Goal: Task Accomplishment & Management: Manage account settings

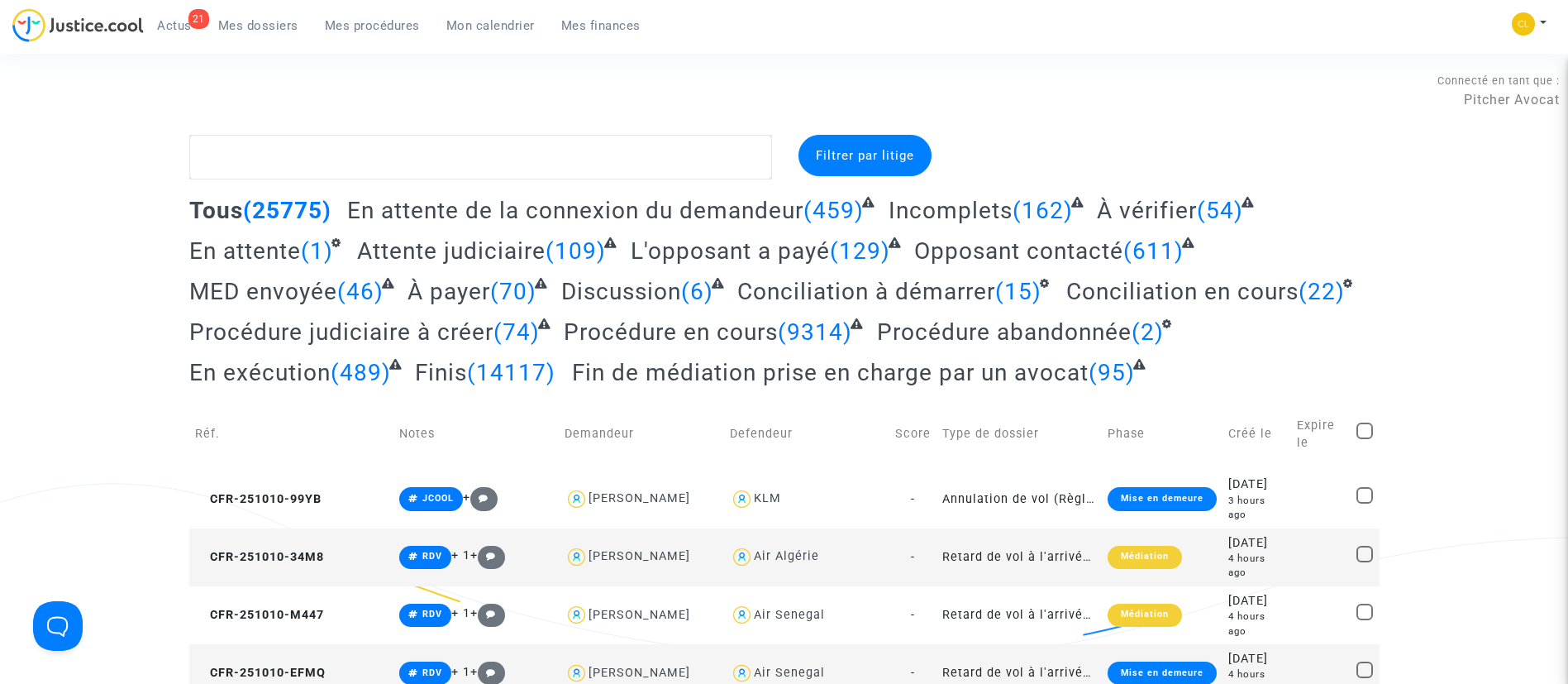
click at [493, 23] on span "Mon calendrier" at bounding box center [490, 25] width 88 height 15
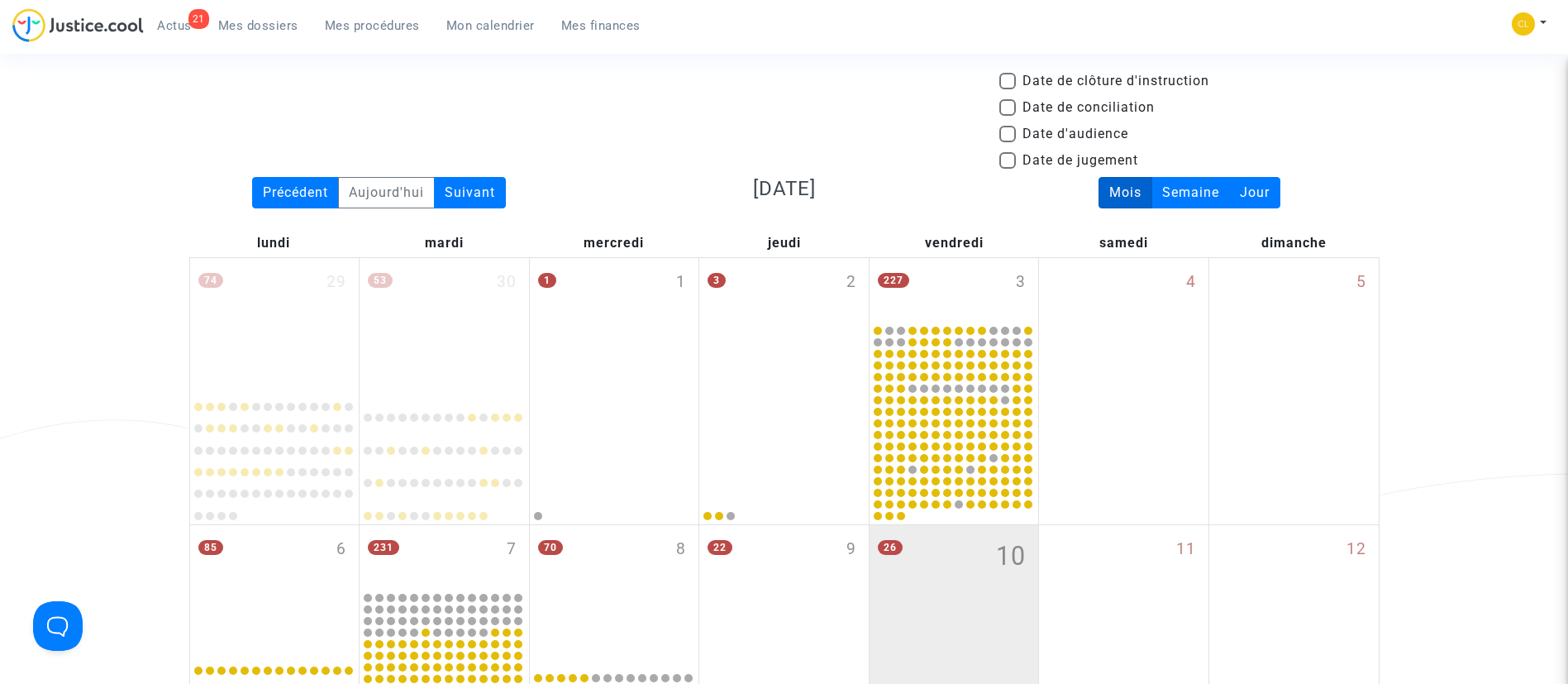
scroll to position [65, 0]
click at [1029, 129] on span "Date d'audience" at bounding box center [1075, 133] width 106 height 20
click at [1008, 141] on input "Date d'audience" at bounding box center [1007, 141] width 1 height 1
checkbox input "true"
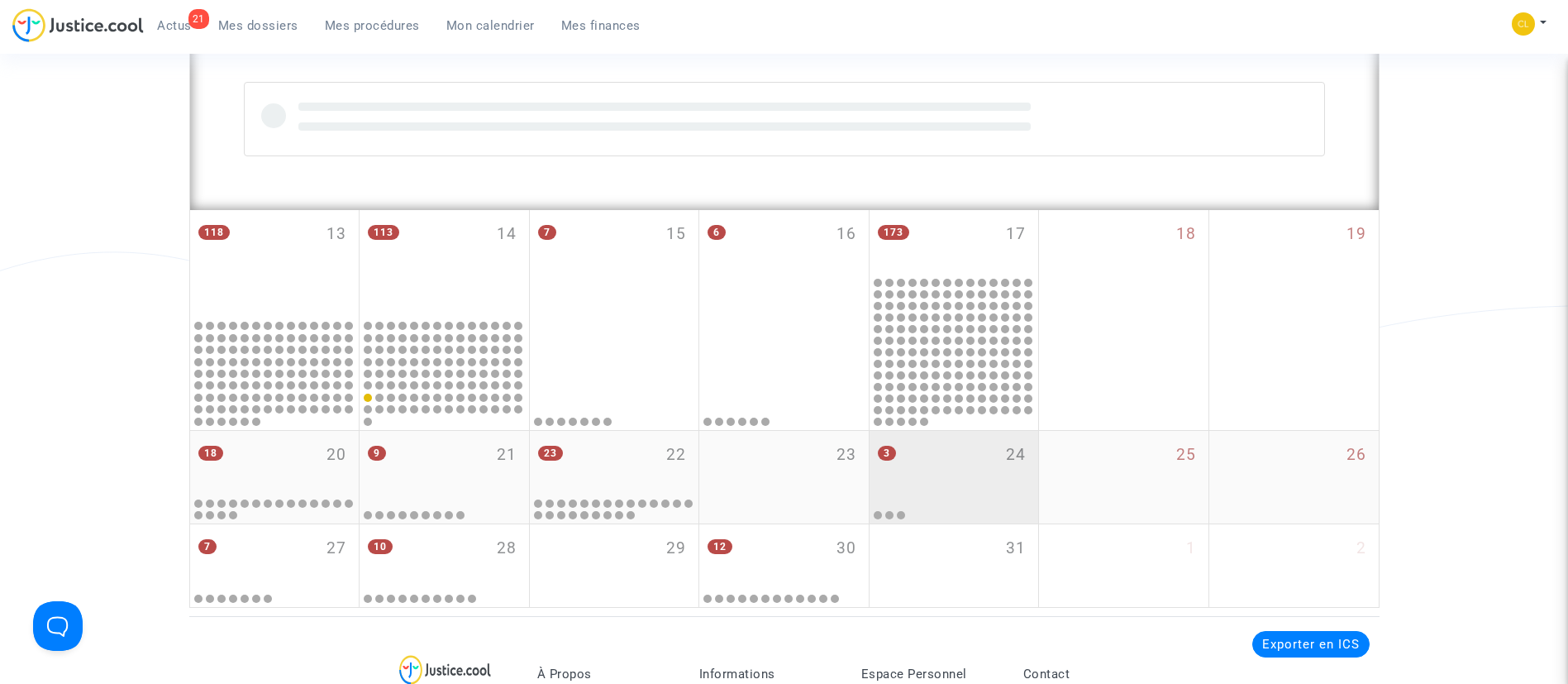
scroll to position [1106, 0]
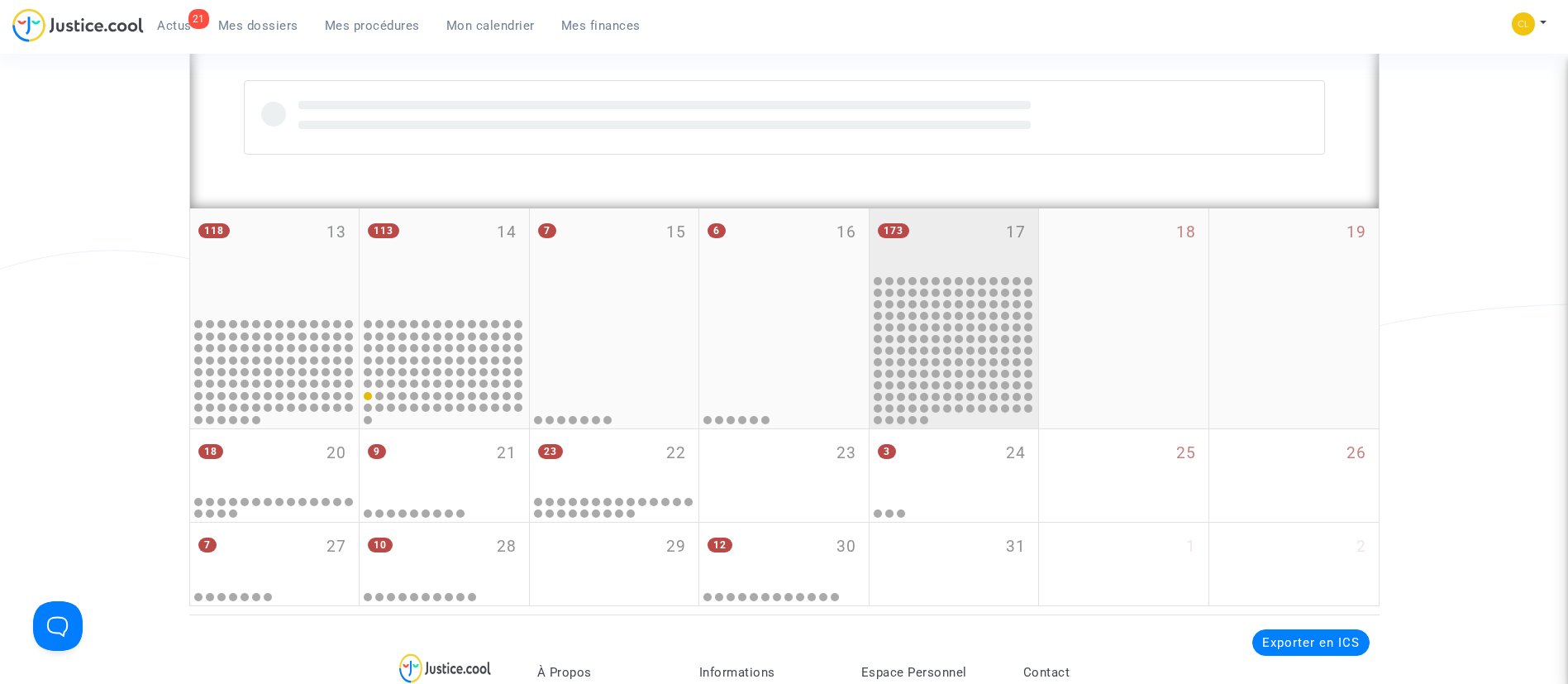
click at [956, 235] on div "173 17" at bounding box center [954, 241] width 170 height 65
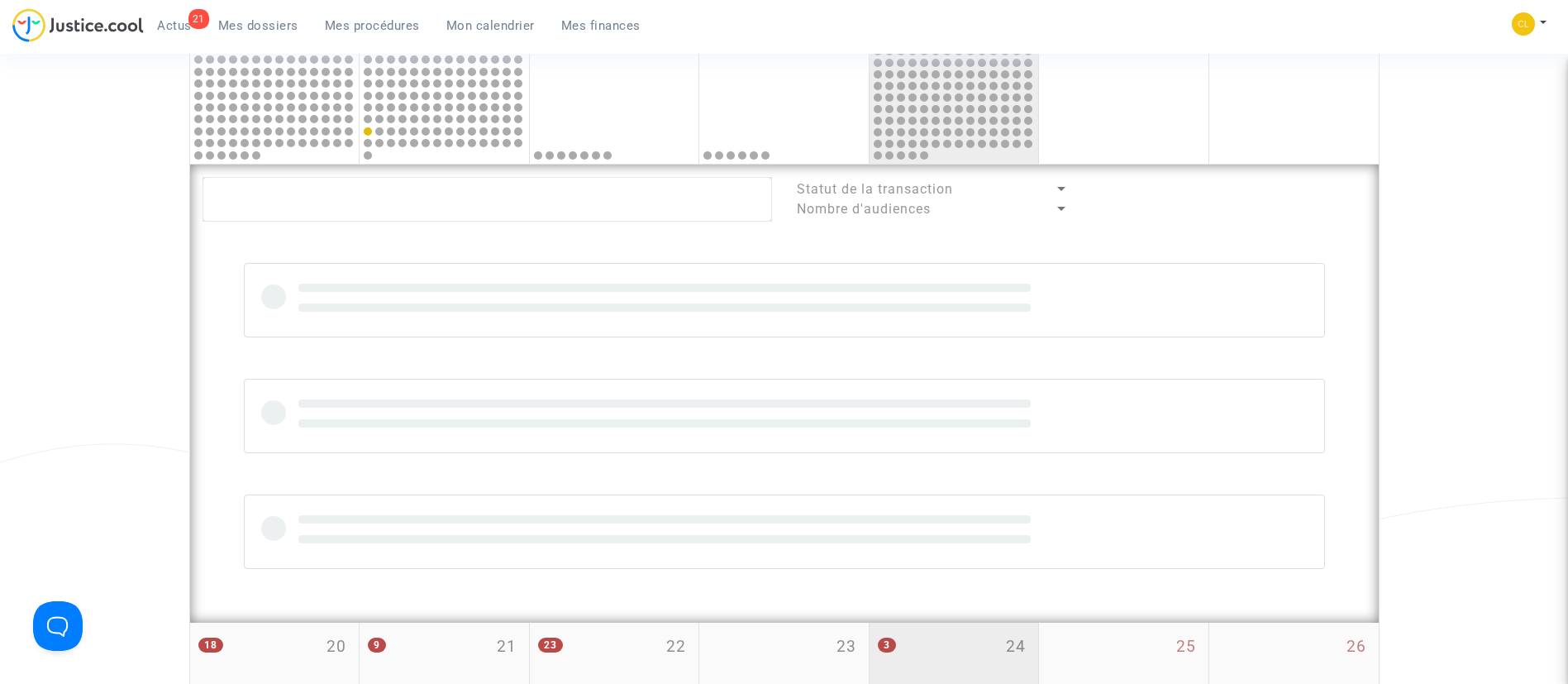
scroll to position [923, 0]
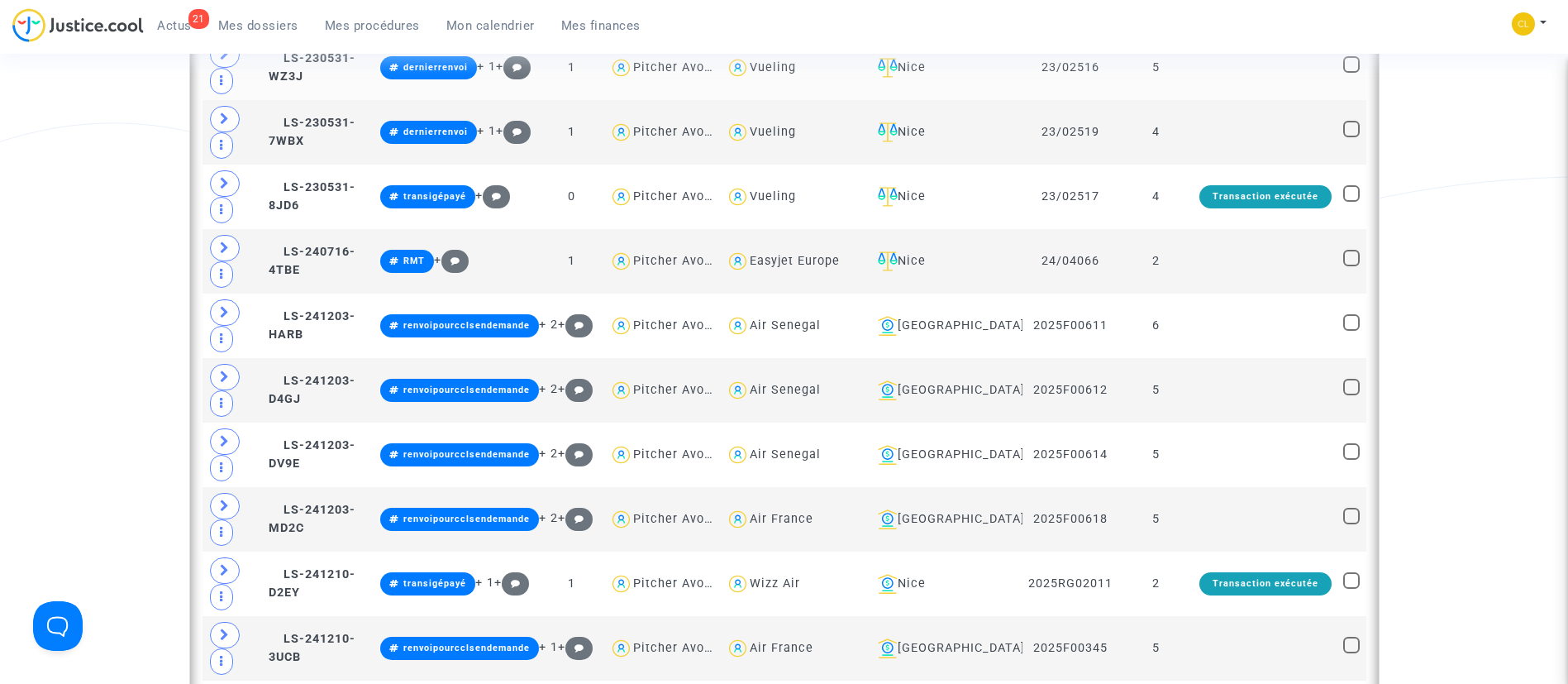
scroll to position [1248, 0]
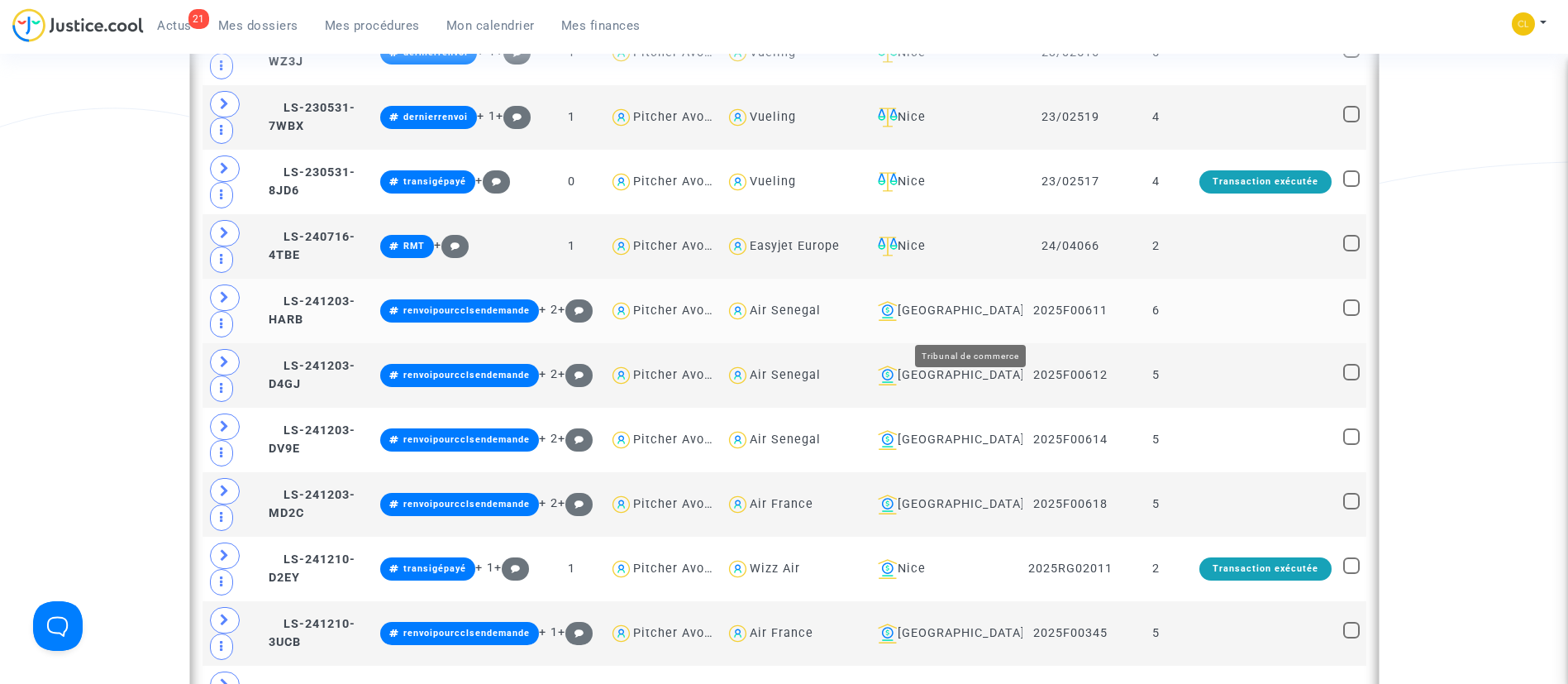
click at [1009, 321] on div "[GEOGRAPHIC_DATA]" at bounding box center [944, 311] width 145 height 20
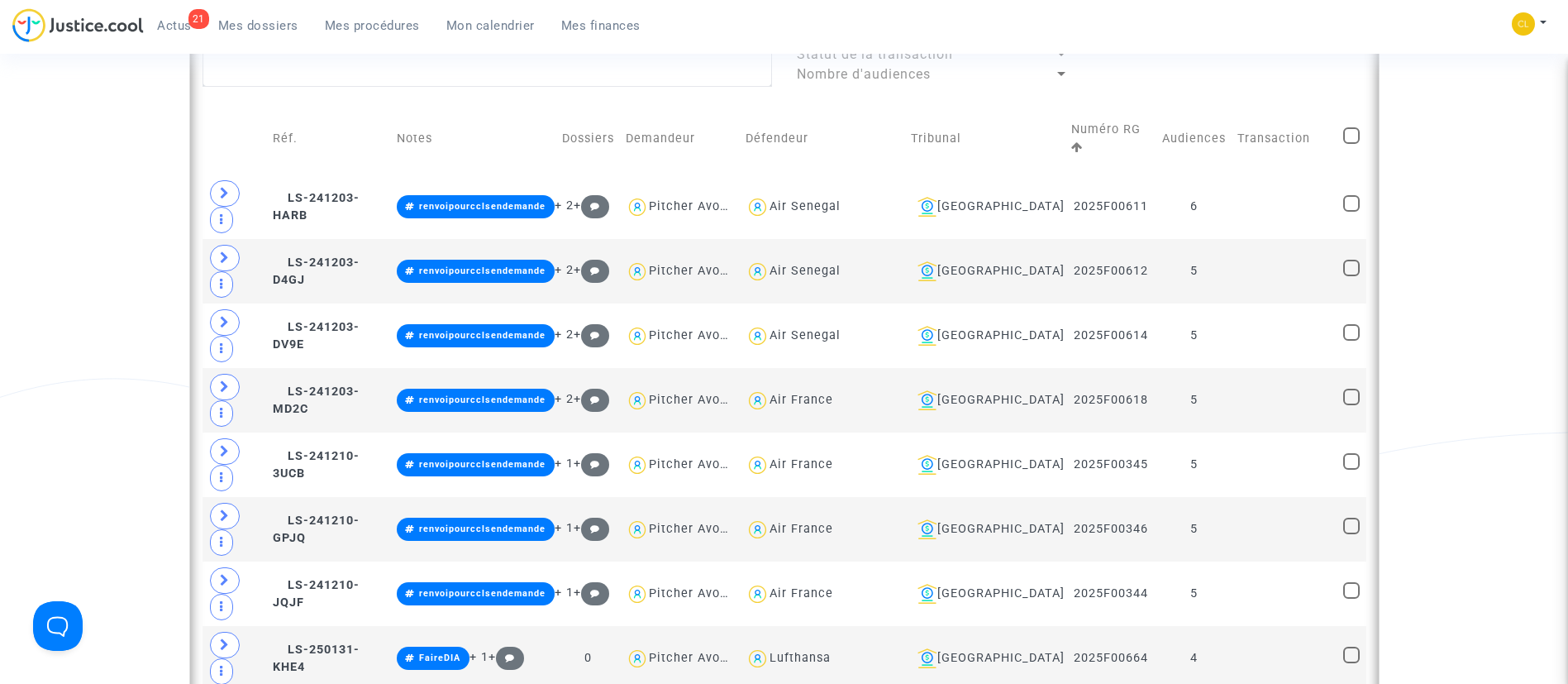
scroll to position [979, 0]
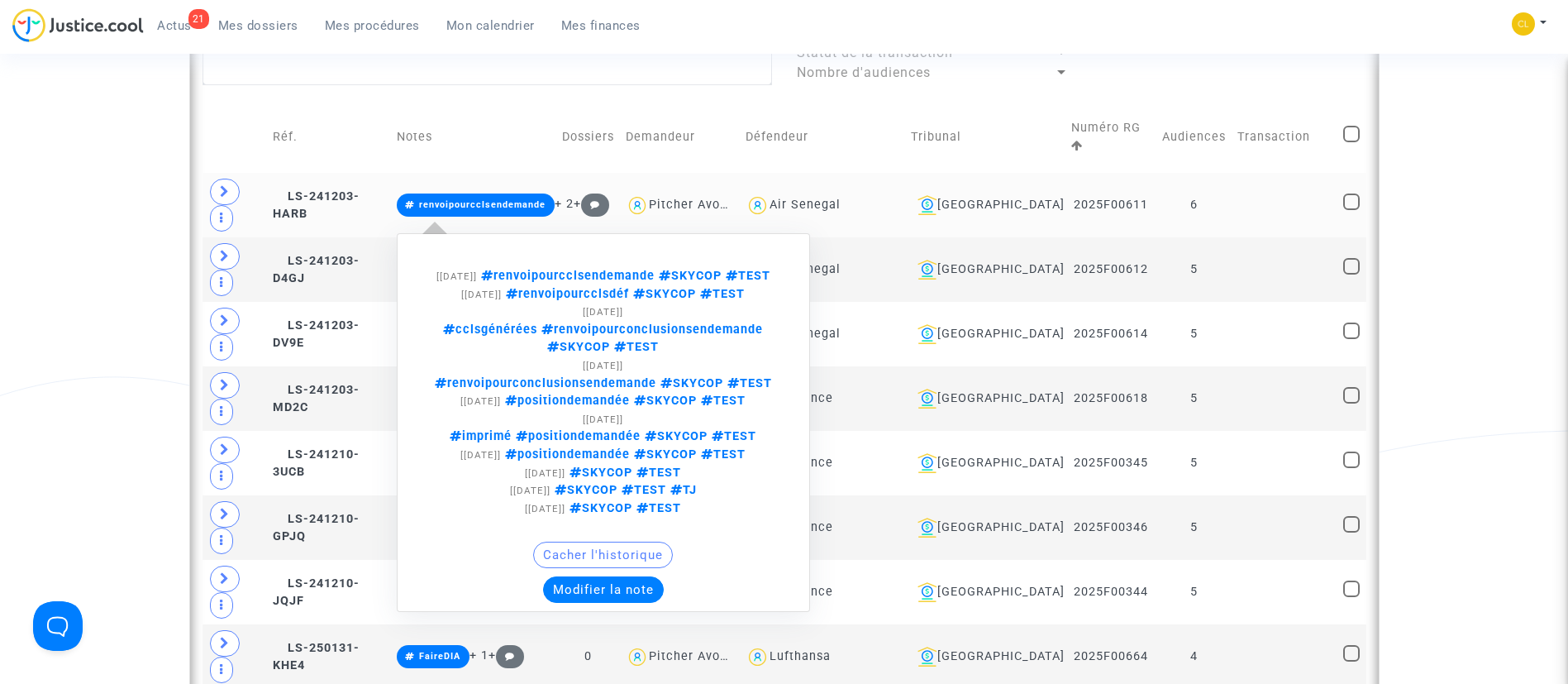
click at [580, 270] on span "renvoipourcclsendemande" at bounding box center [566, 276] width 178 height 14
type textarea "#renvoipourcclsendemande"
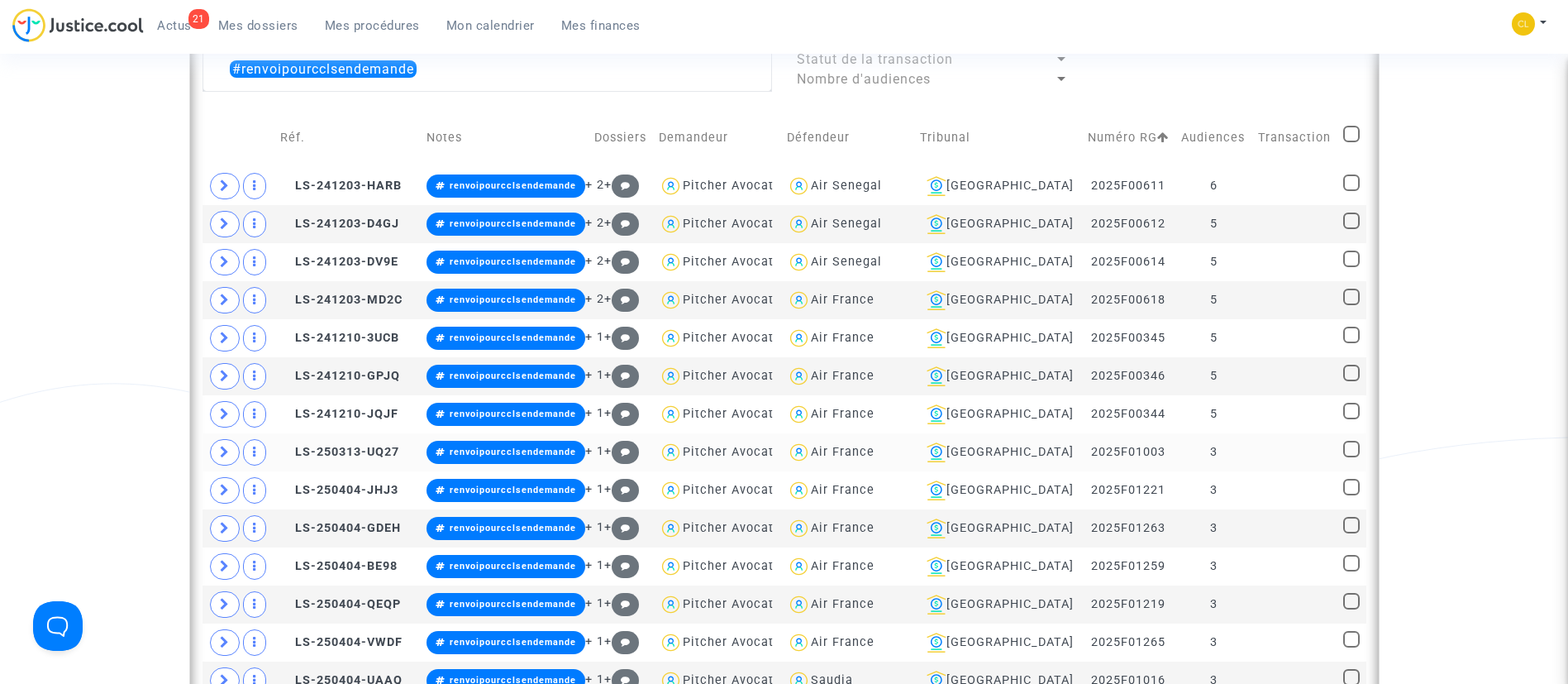
scroll to position [977, 0]
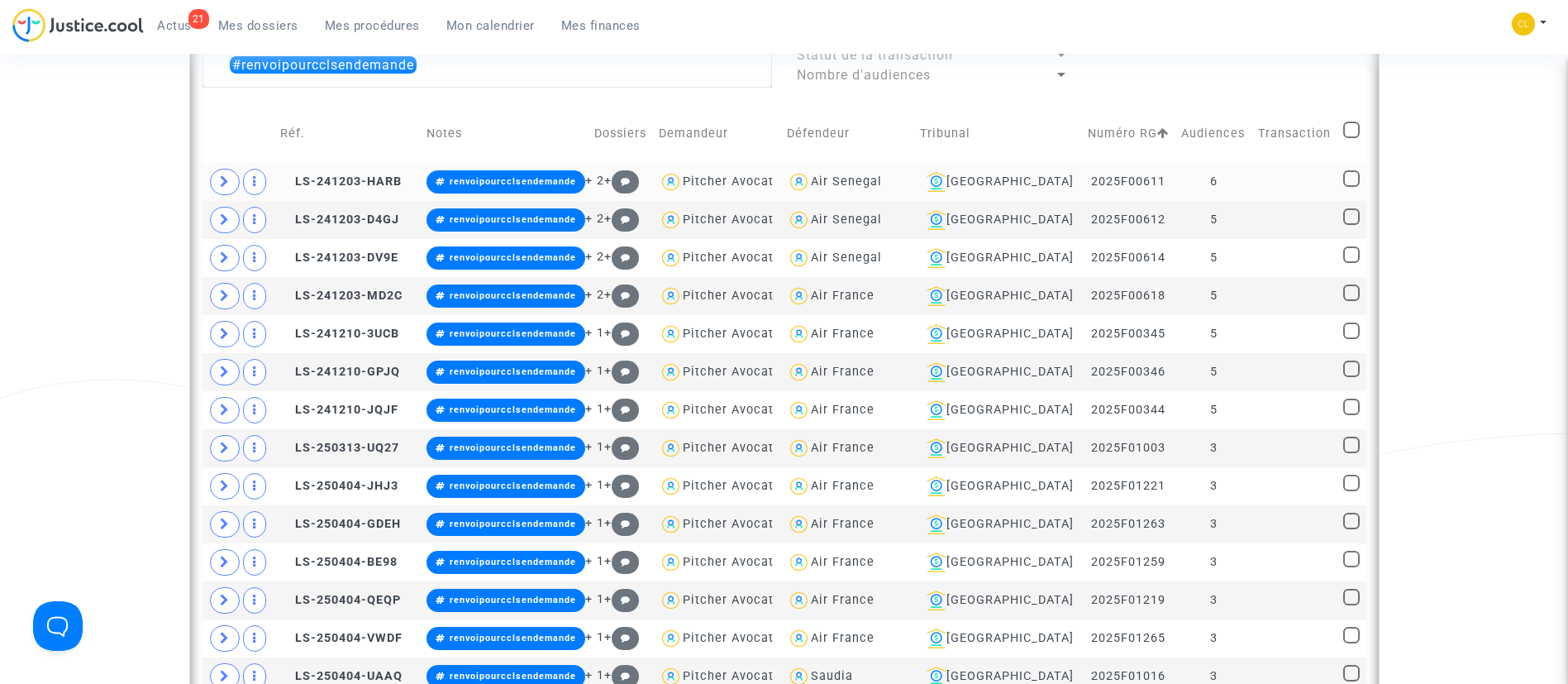
click at [1261, 173] on td at bounding box center [1295, 181] width 85 height 38
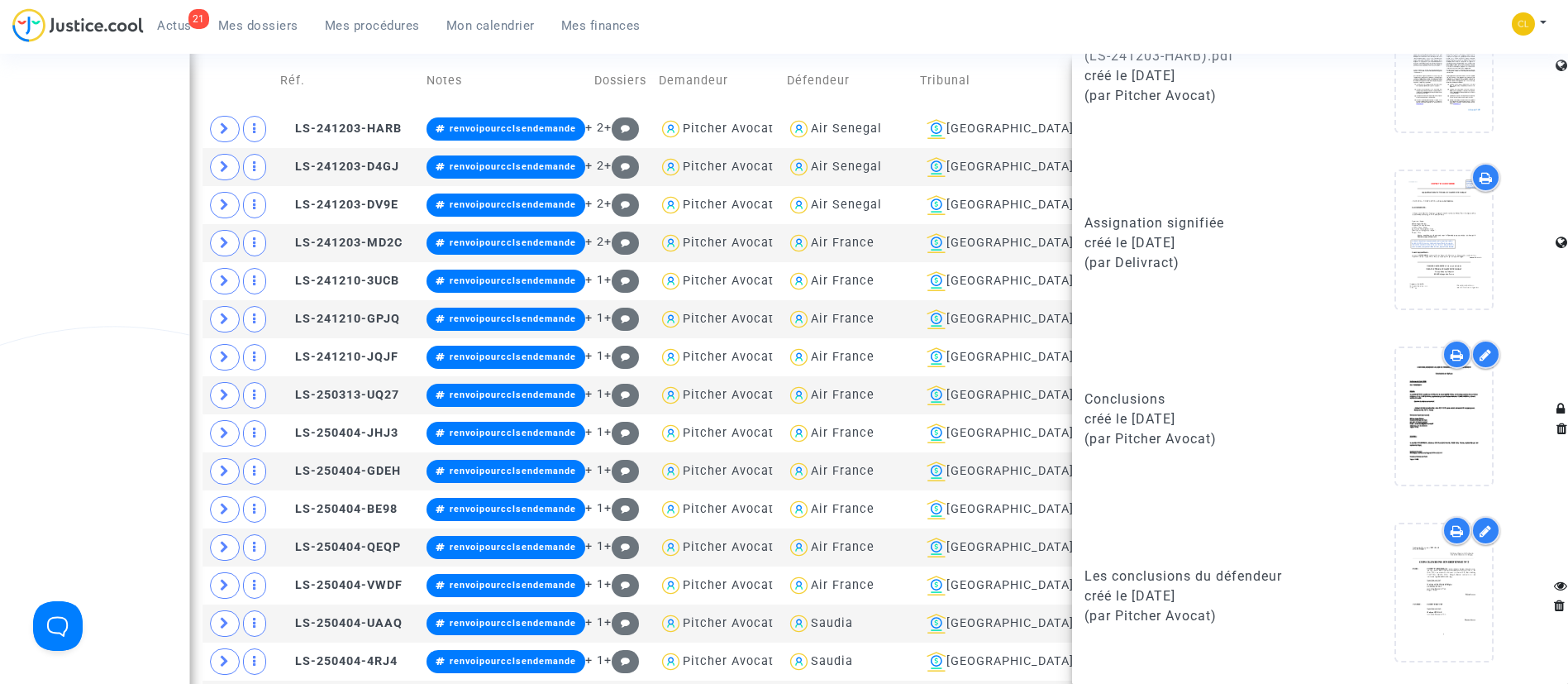
scroll to position [1032, 0]
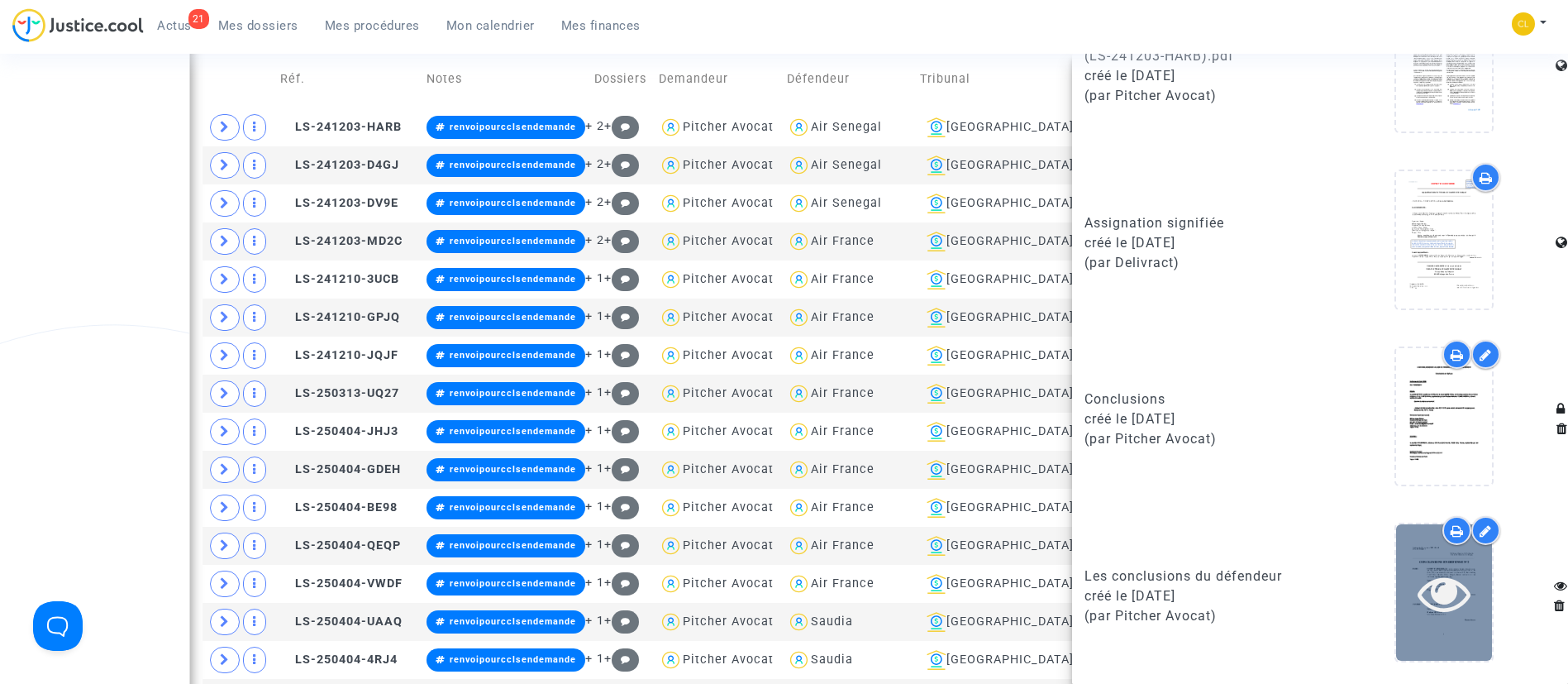
click at [1428, 578] on icon at bounding box center [1445, 593] width 53 height 53
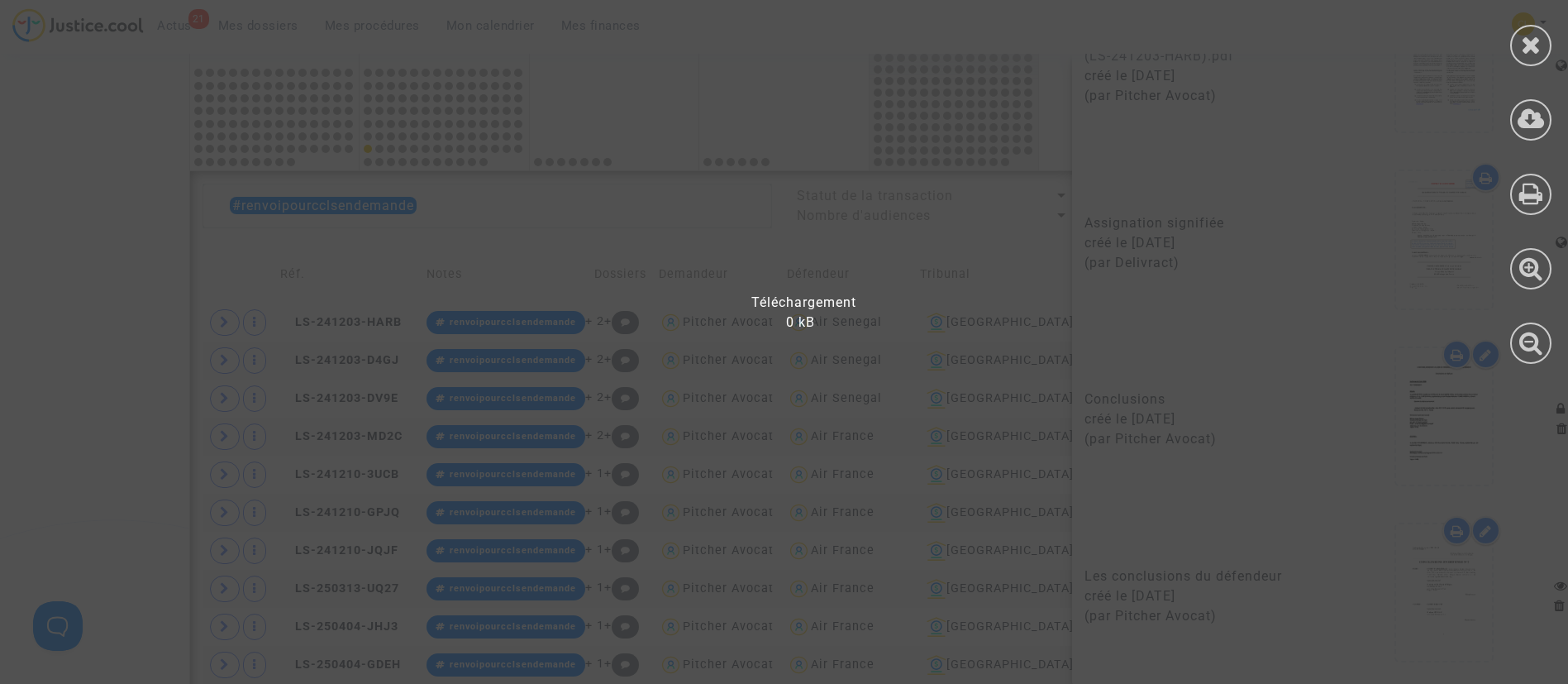
scroll to position [836, 0]
click at [1522, 41] on icon at bounding box center [1532, 45] width 21 height 25
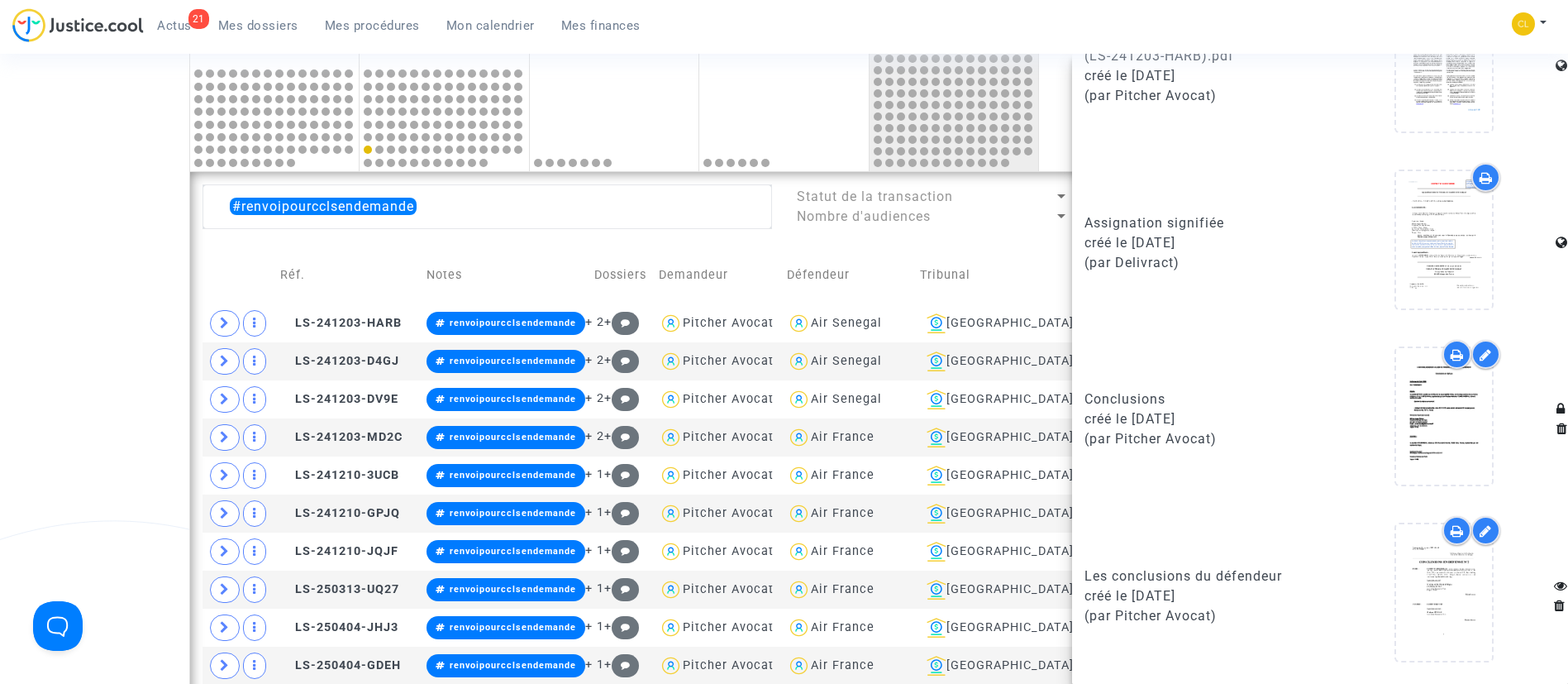
click at [897, 254] on td "Défendeur" at bounding box center [847, 274] width 133 height 59
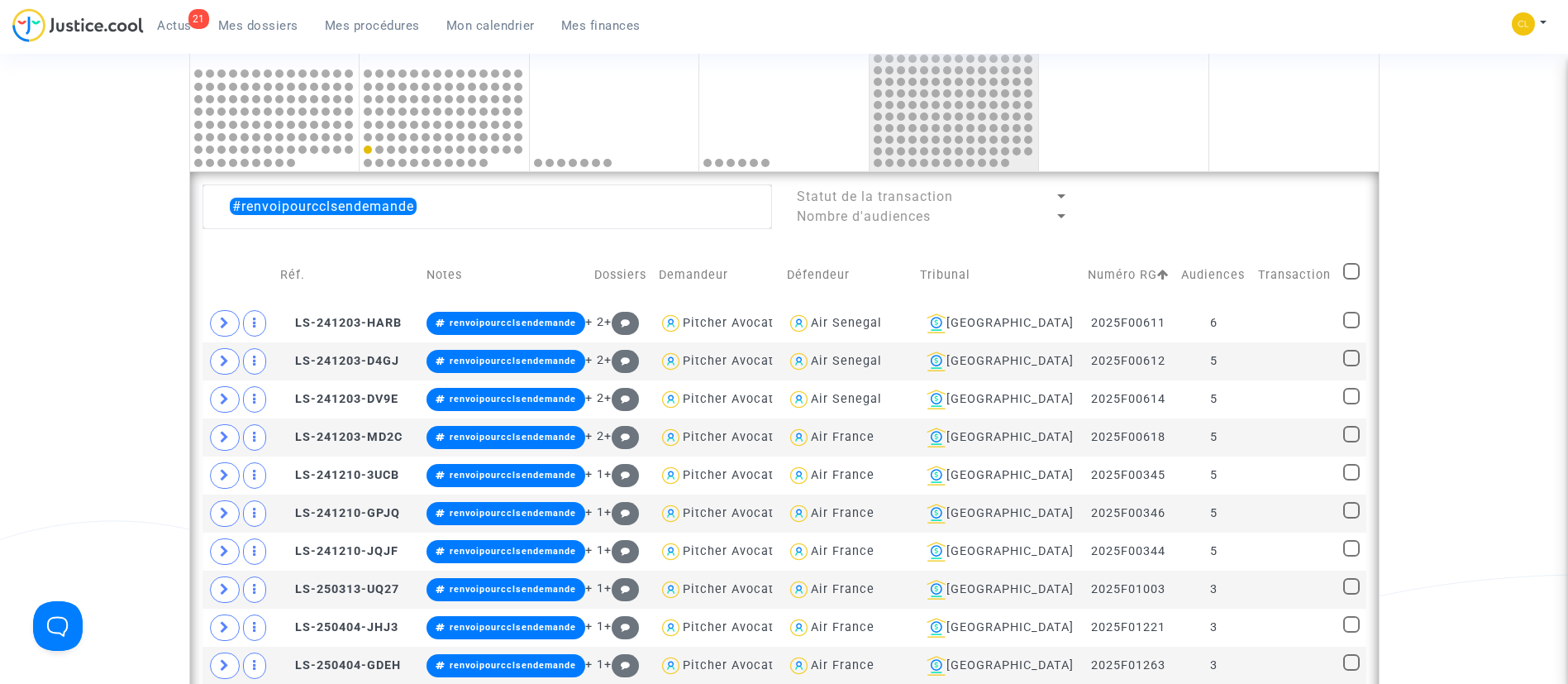
scroll to position [0, 0]
click at [1262, 357] on td at bounding box center [1295, 361] width 85 height 38
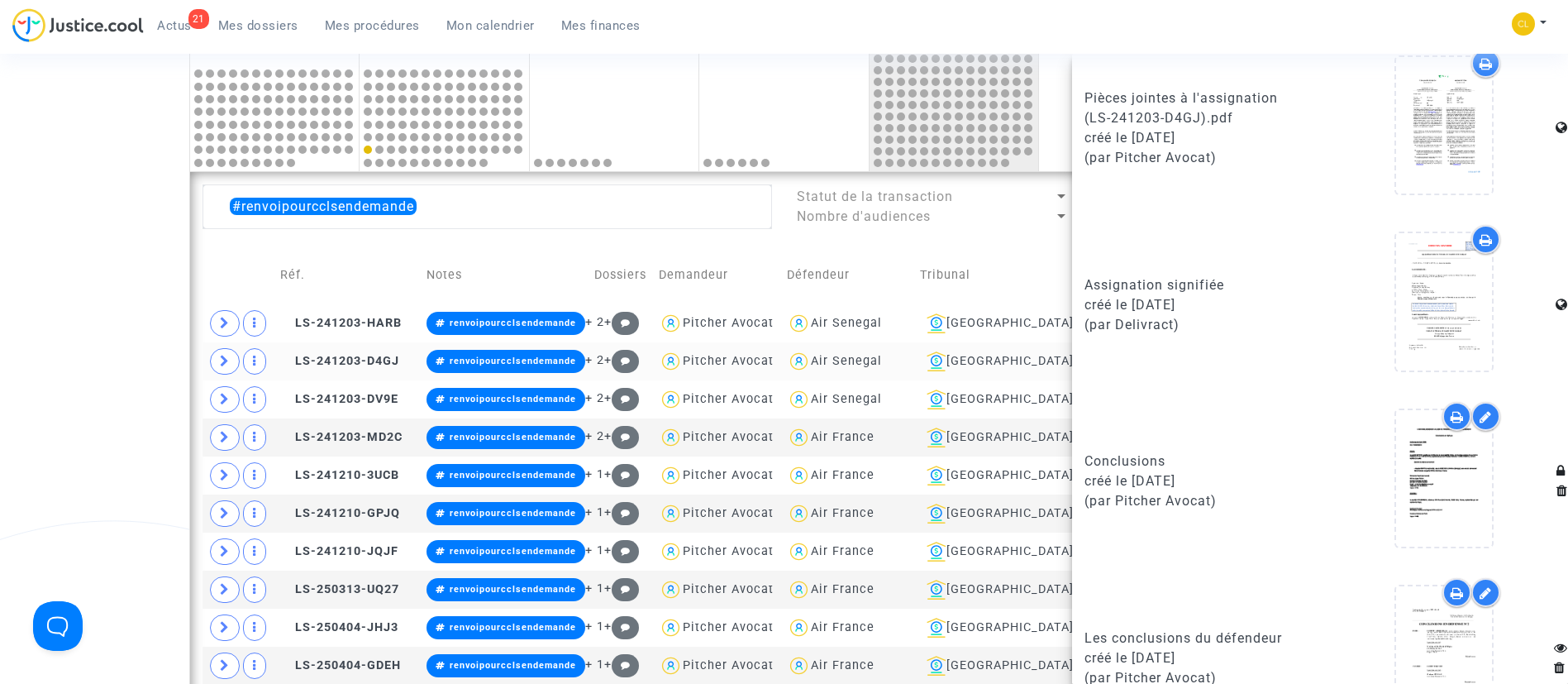
scroll to position [1324, 0]
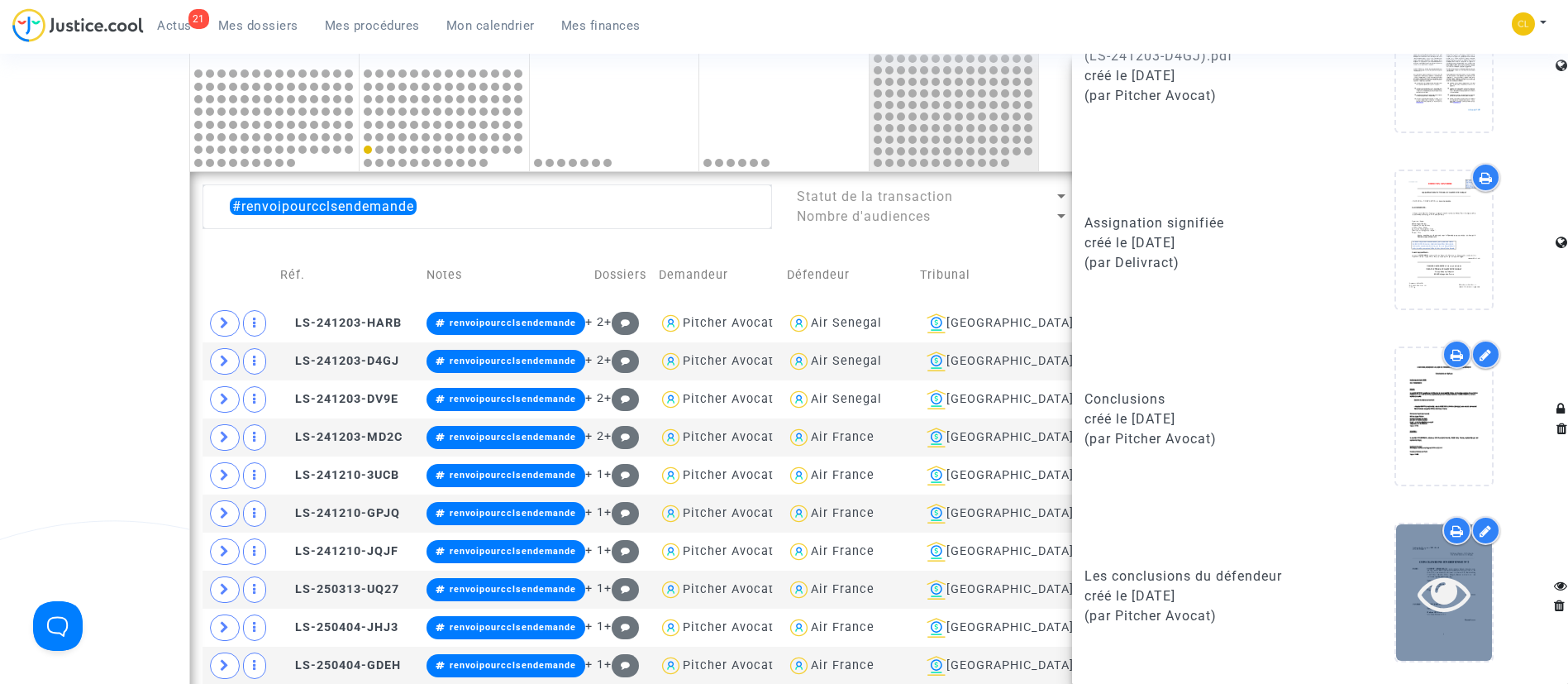
click at [1425, 576] on icon at bounding box center [1445, 593] width 53 height 53
